Goal: Find specific page/section: Find specific page/section

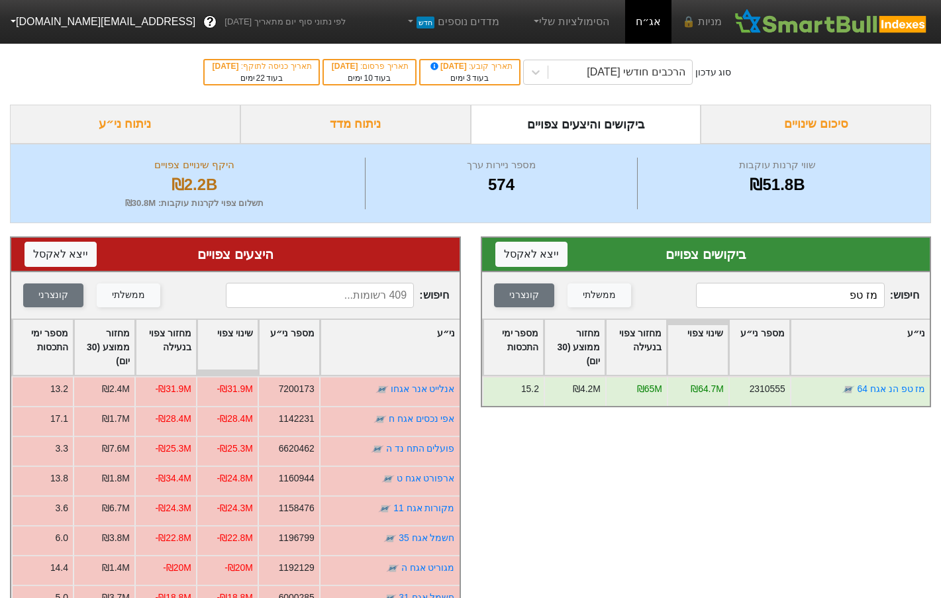
type input "מז טפ"
click at [341, 298] on input at bounding box center [320, 295] width 188 height 25
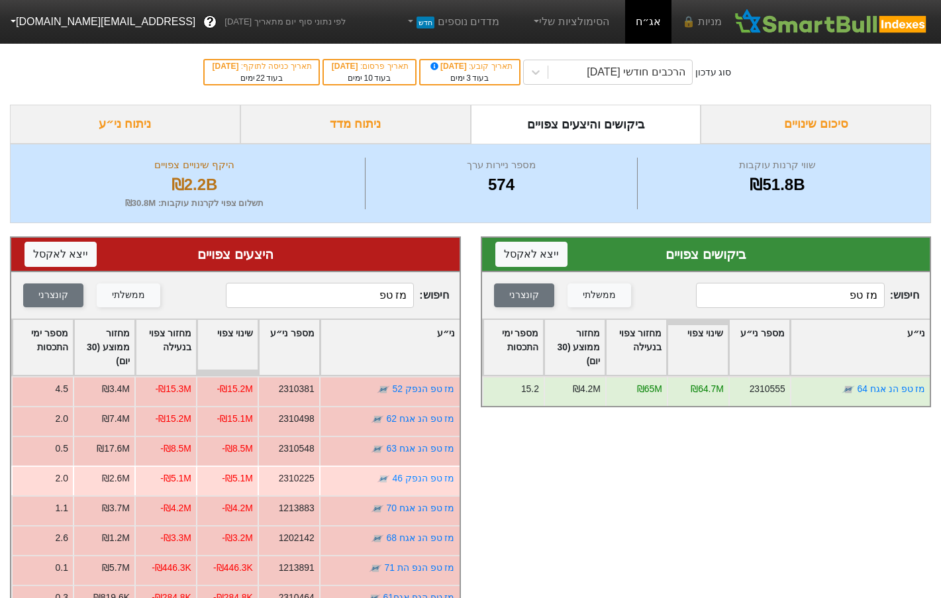
type input "מז טפ"
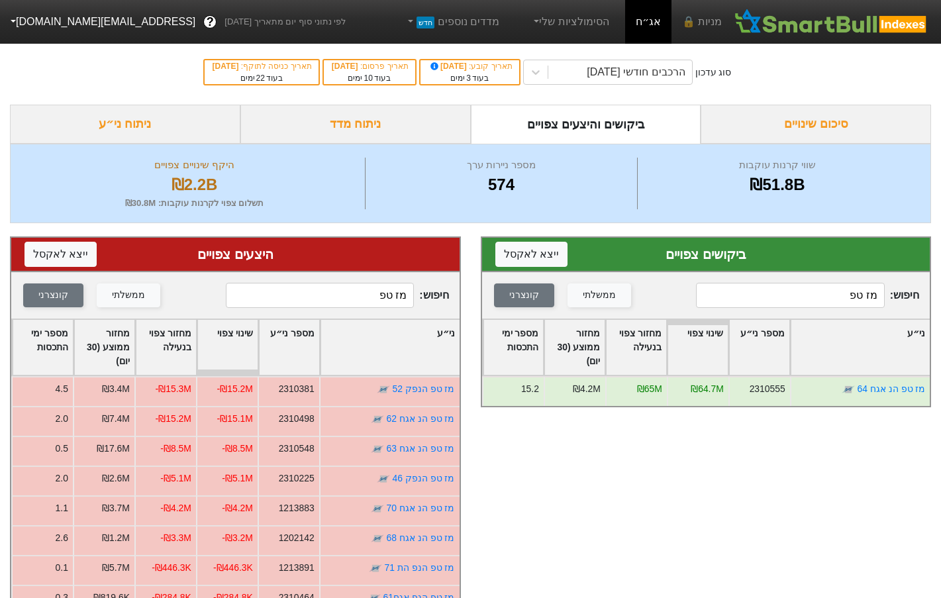
click at [806, 303] on input "מז טפ" at bounding box center [790, 295] width 188 height 25
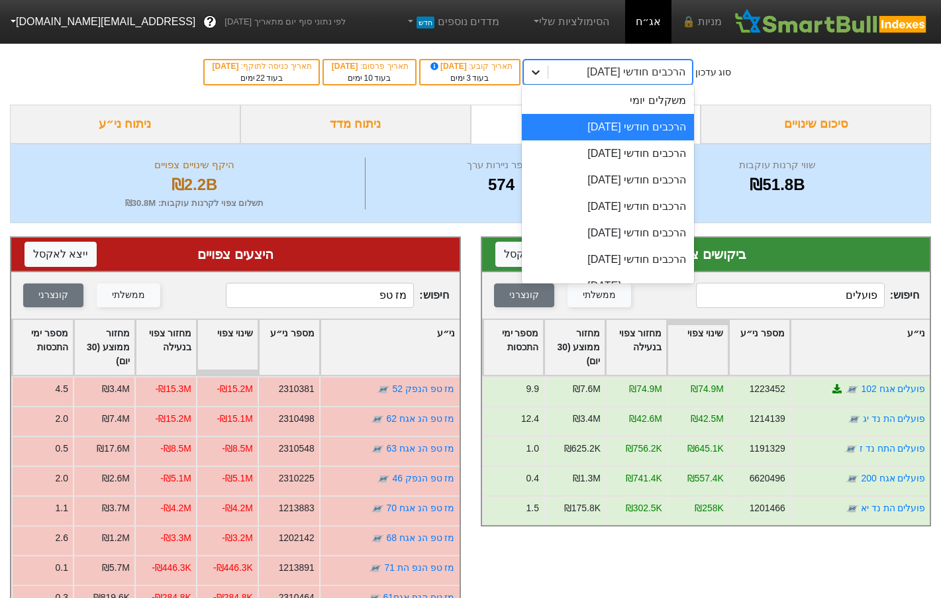
click at [548, 77] on div at bounding box center [536, 72] width 24 height 24
click at [630, 156] on div "הרכבים חודשי [DATE]" at bounding box center [608, 153] width 172 height 26
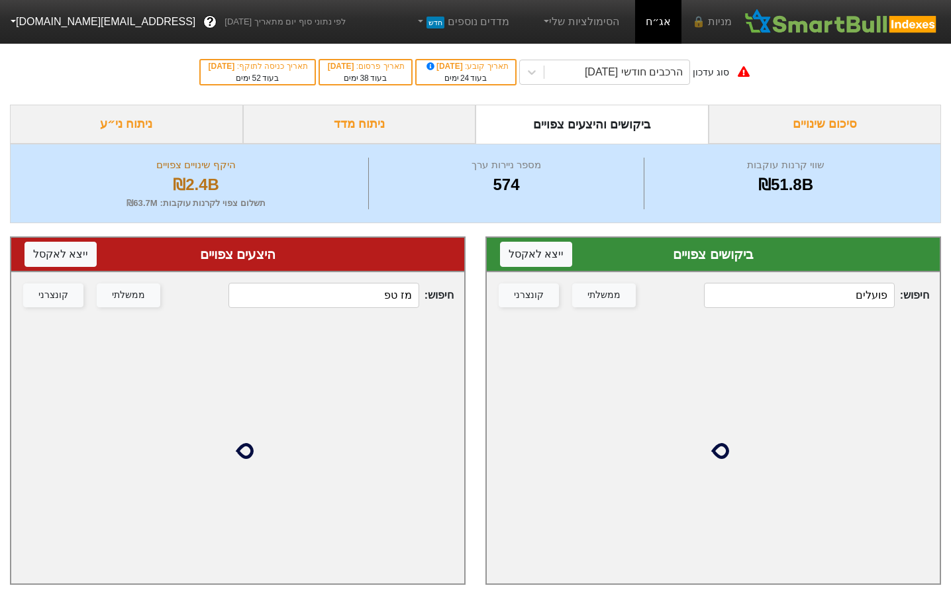
click at [829, 280] on div "חיפוש : פועלים ממשלתי קונצרני" at bounding box center [713, 295] width 453 height 46
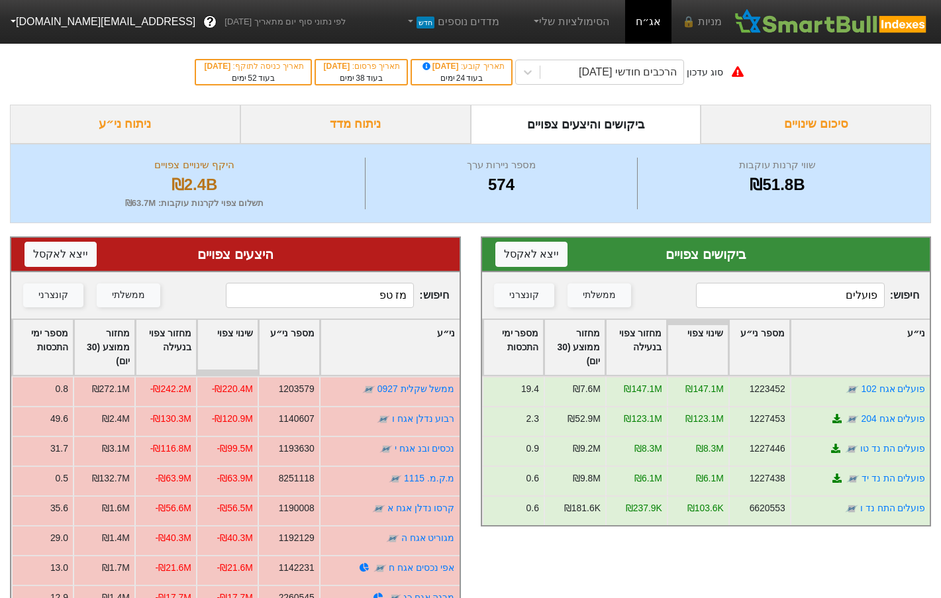
type input "פועלים"
